Goal: Information Seeking & Learning: Learn about a topic

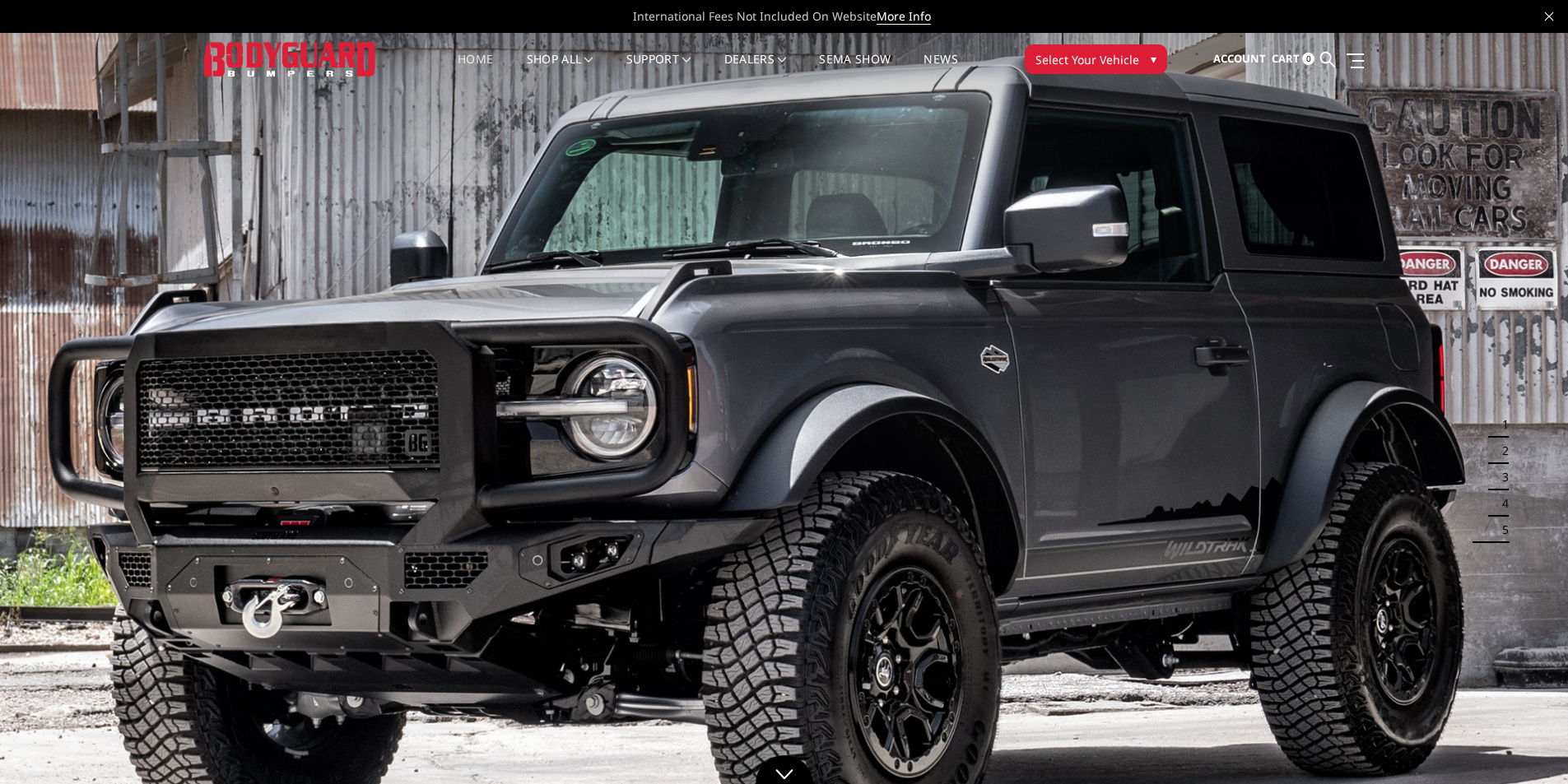
click at [294, 56] on img at bounding box center [290, 58] width 172 height 34
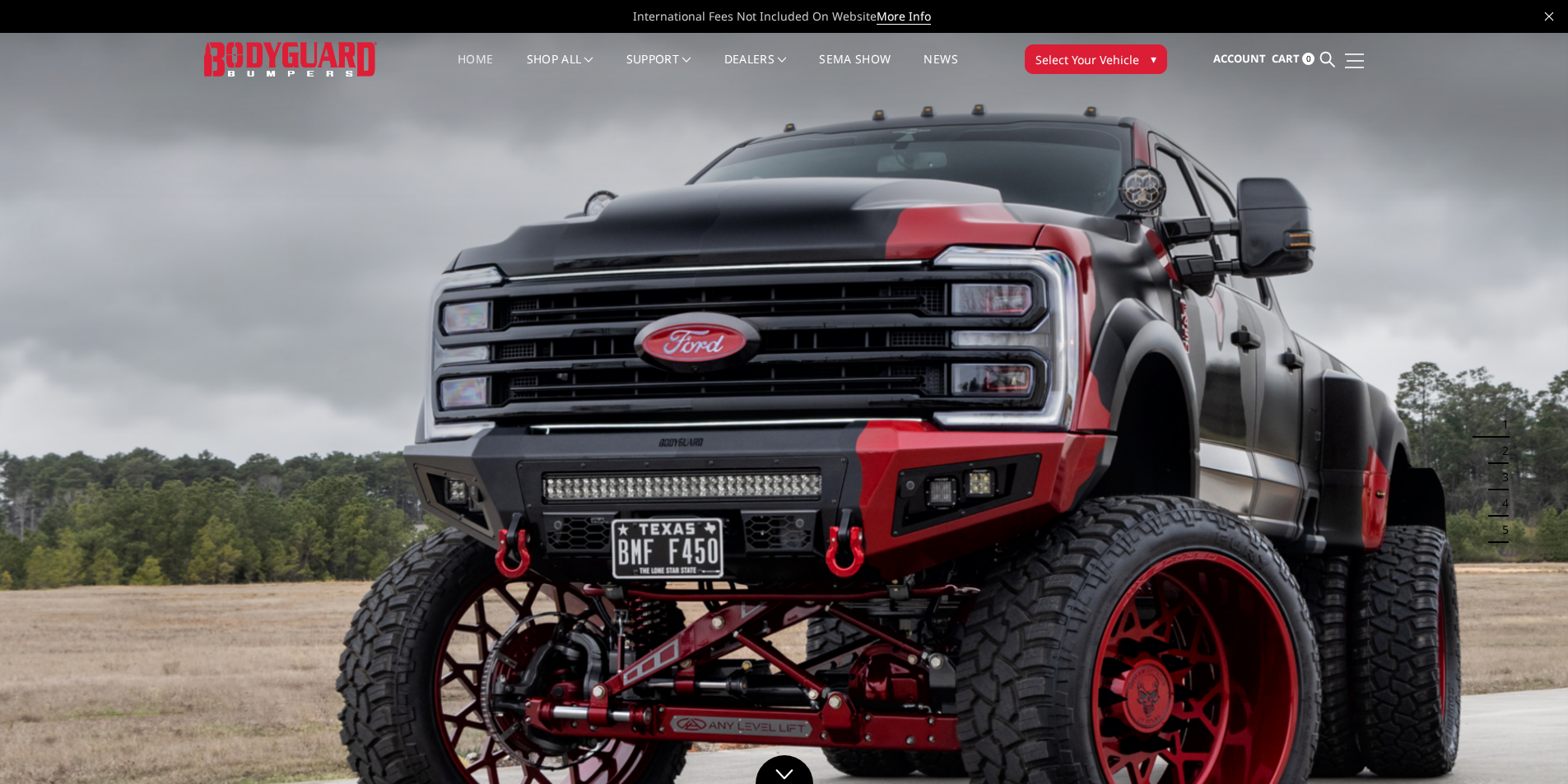
click at [1349, 61] on span at bounding box center [1356, 61] width 17 height 2
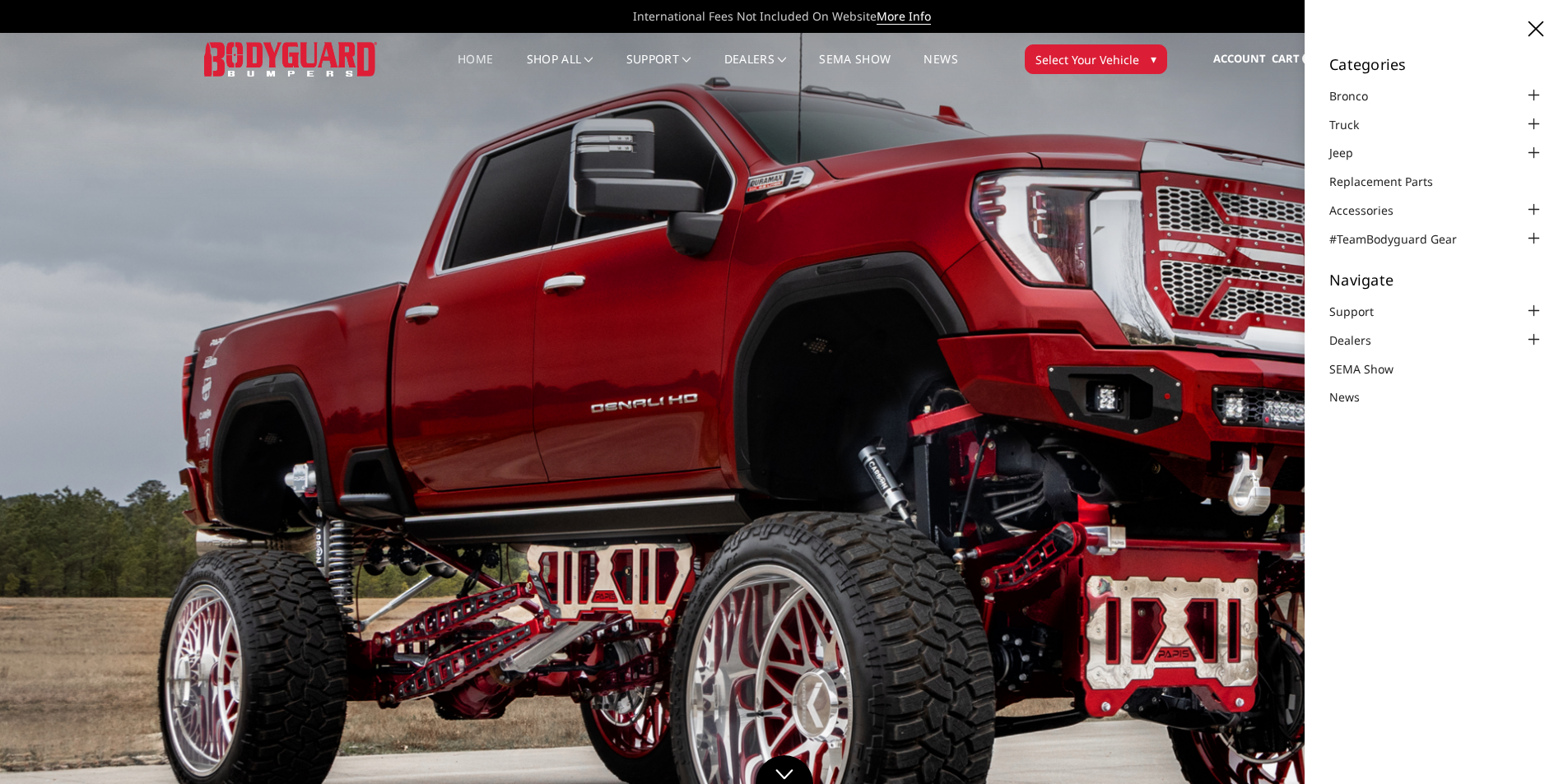
click at [1531, 27] on icon at bounding box center [1535, 29] width 15 height 15
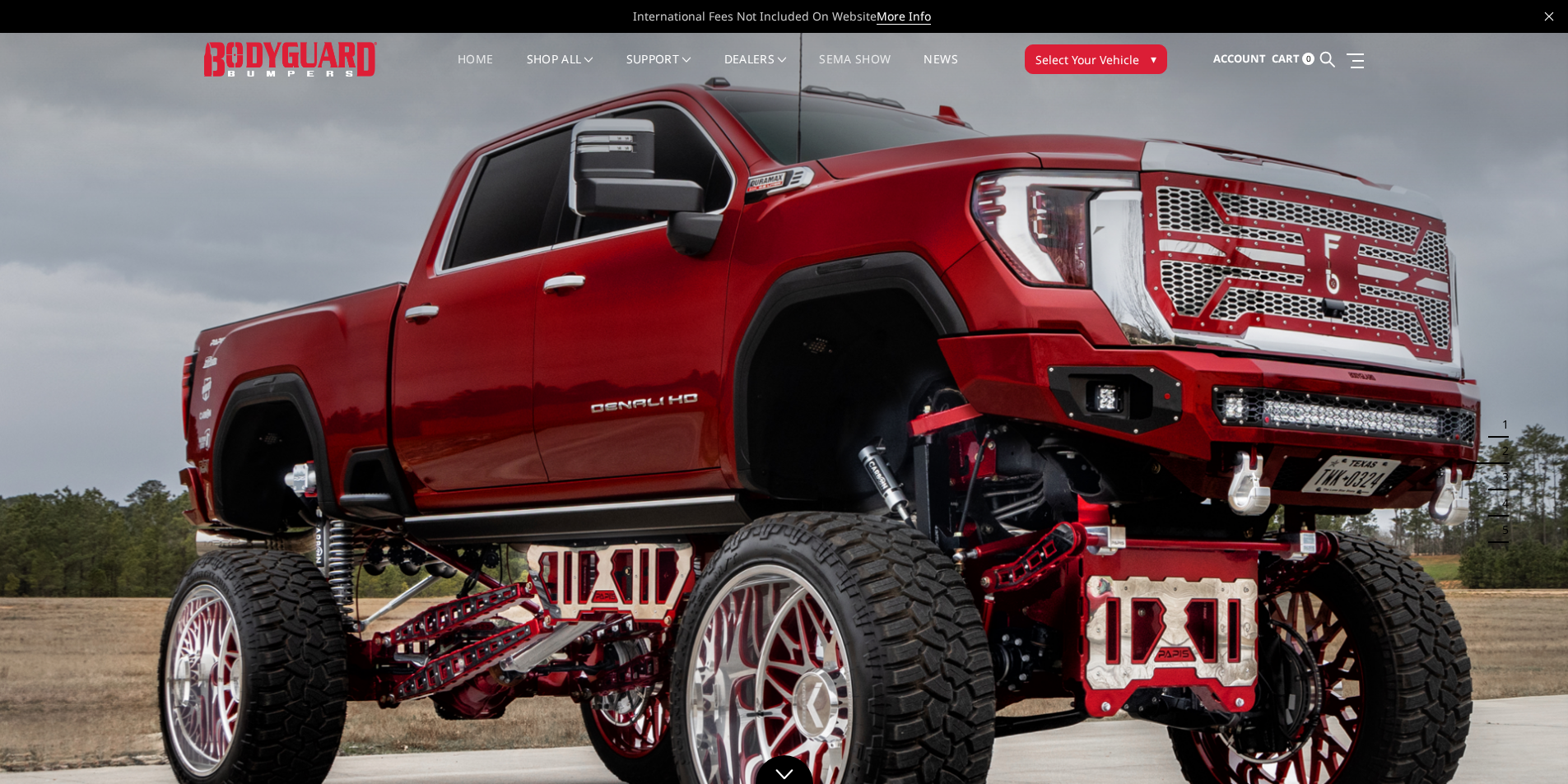
click at [874, 60] on link "SEMA Show" at bounding box center [855, 69] width 72 height 32
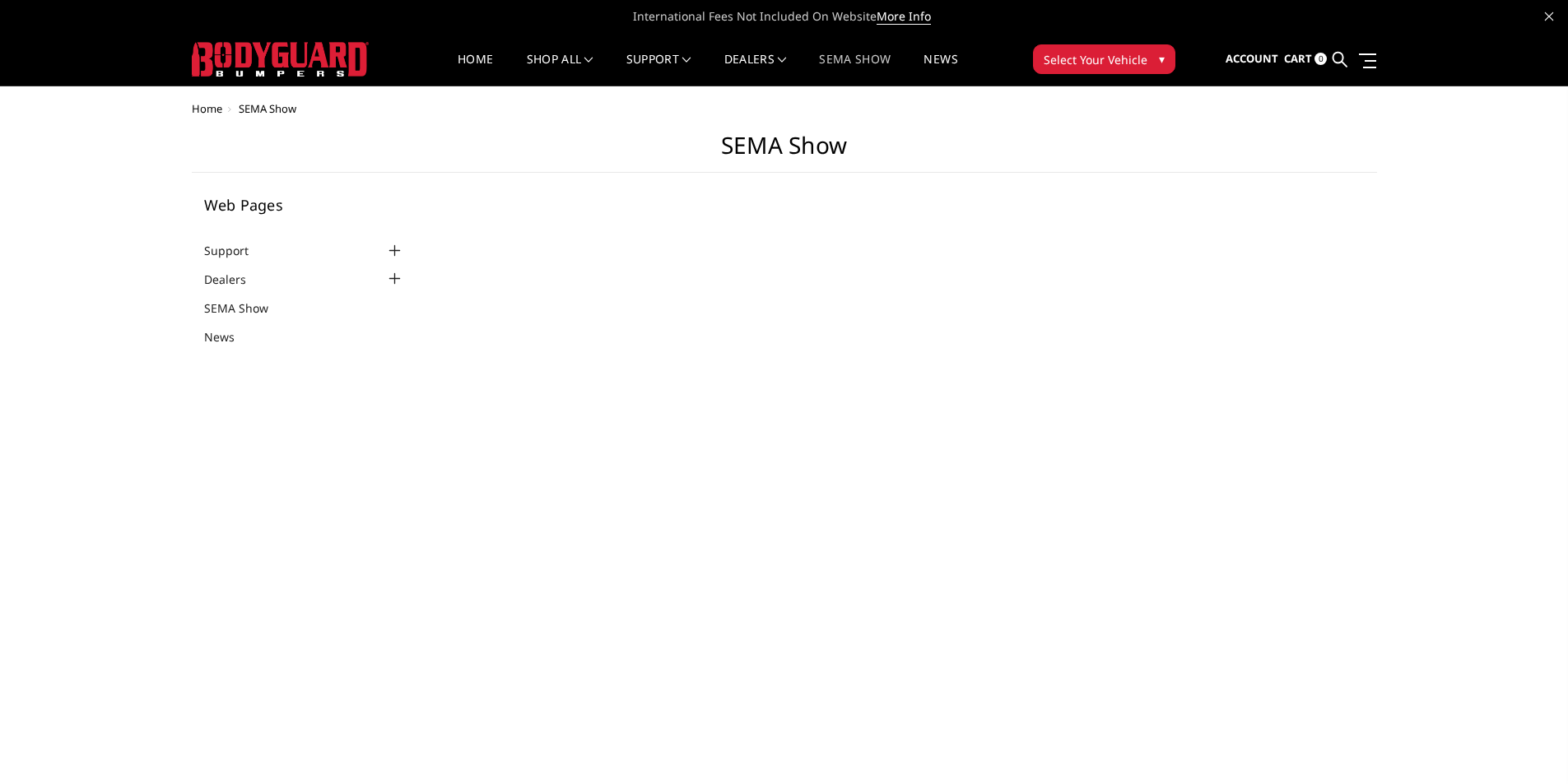
select select "US"
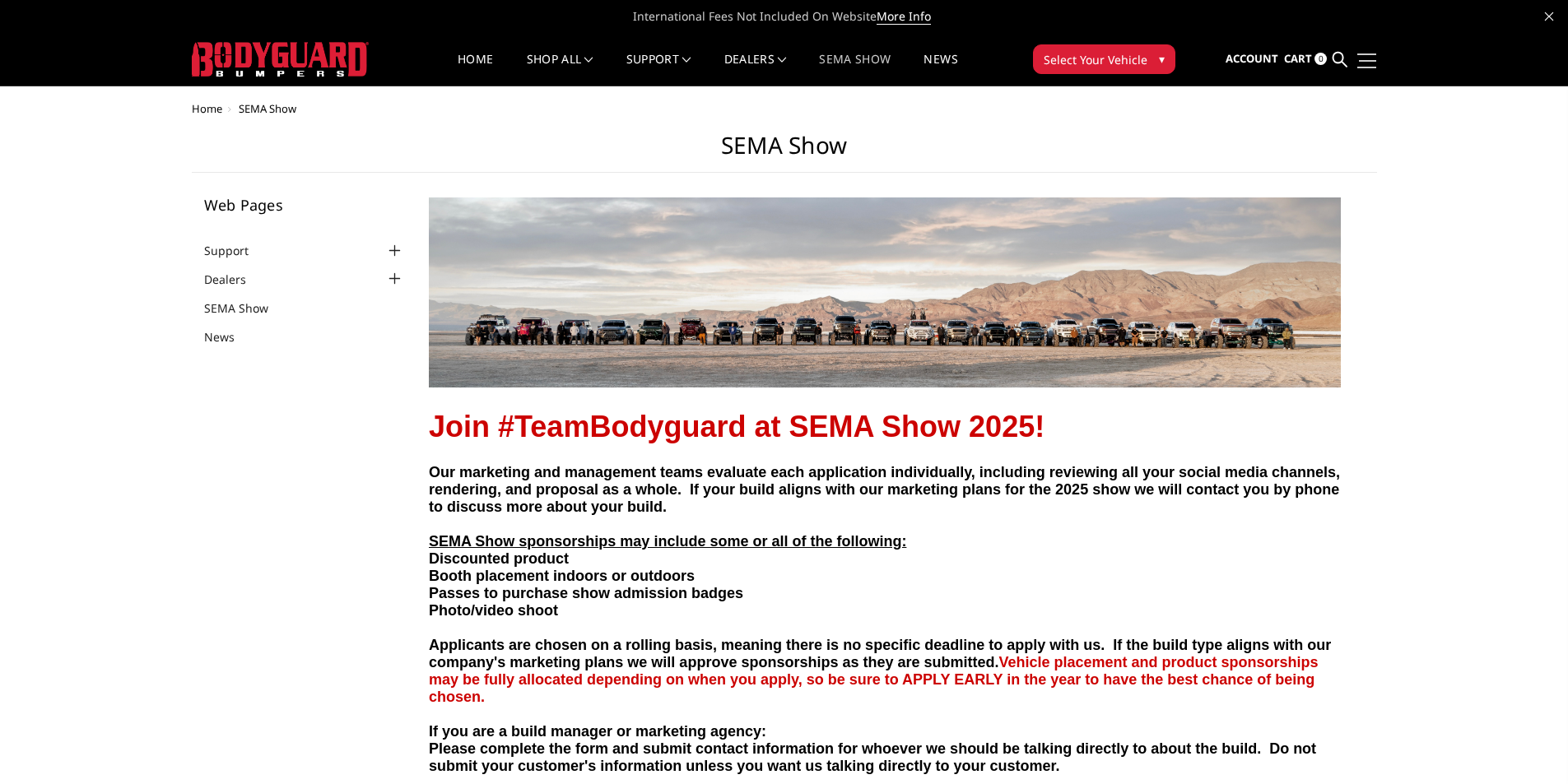
click at [1363, 60] on span at bounding box center [1368, 61] width 17 height 2
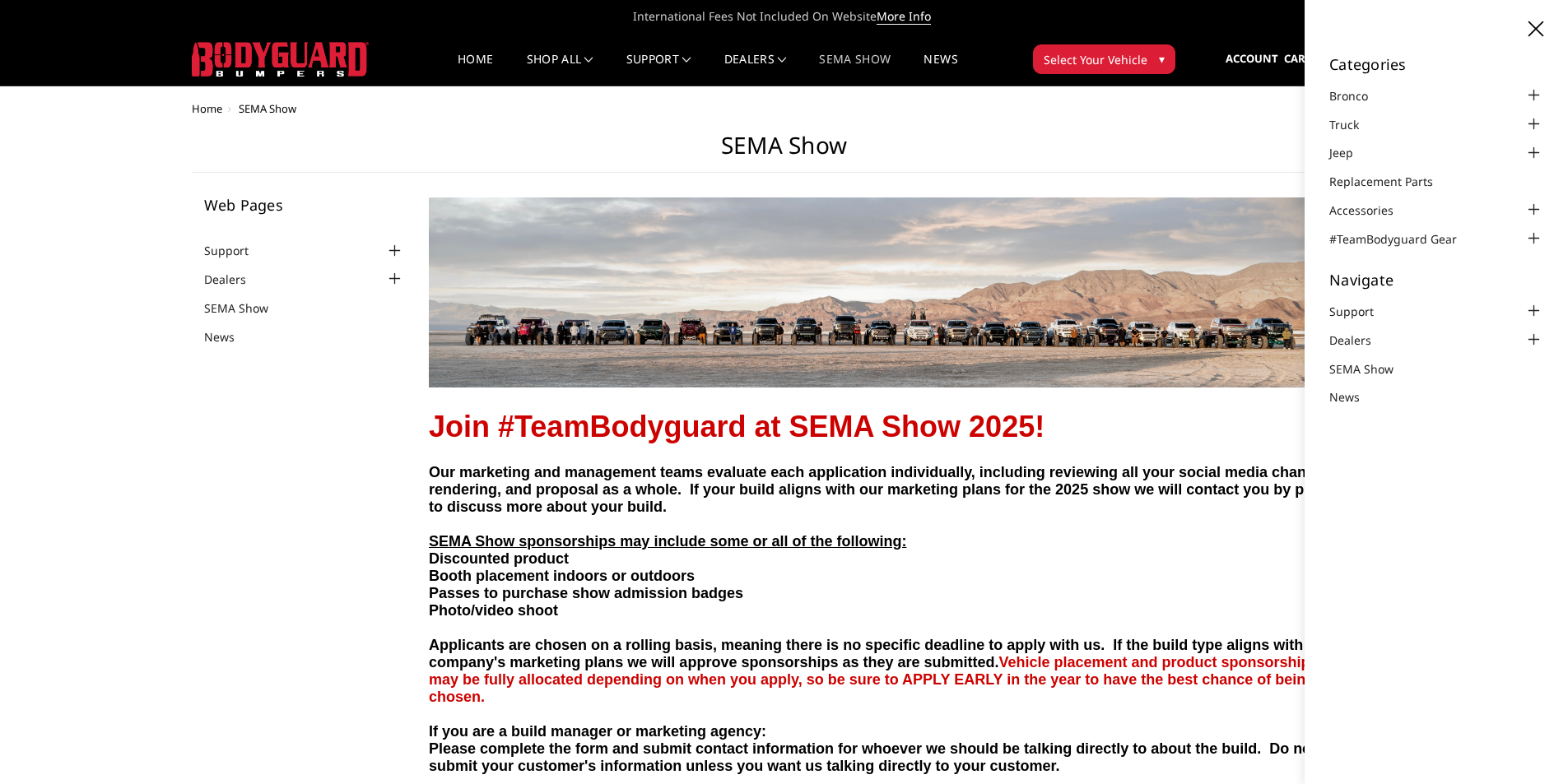
click at [1529, 33] on icon at bounding box center [1535, 29] width 15 height 15
